Goal: Information Seeking & Learning: Learn about a topic

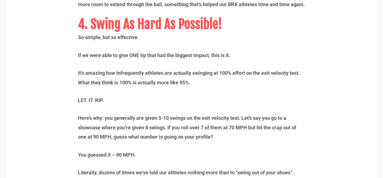
scroll to position [1405, 0]
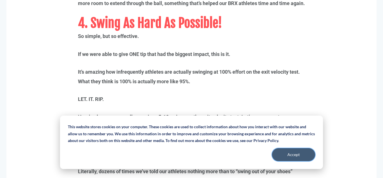
click at [285, 151] on button "Accept" at bounding box center [293, 154] width 43 height 13
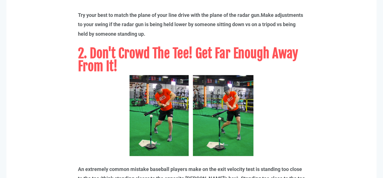
scroll to position [0, 0]
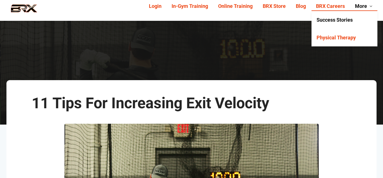
click at [340, 23] on link "Success Stories" at bounding box center [345, 20] width 66 height 18
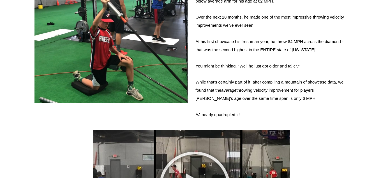
scroll to position [1978, 0]
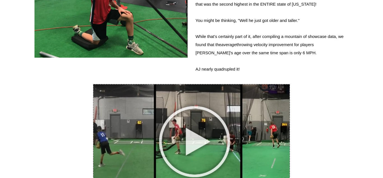
click at [220, 122] on img at bounding box center [191, 141] width 196 height 115
